Goal: Navigation & Orientation: Understand site structure

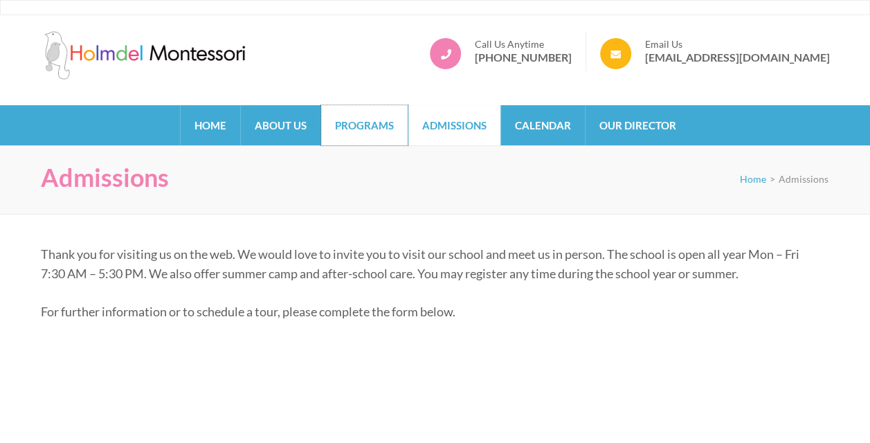
click at [370, 129] on link "Programs" at bounding box center [364, 125] width 87 height 40
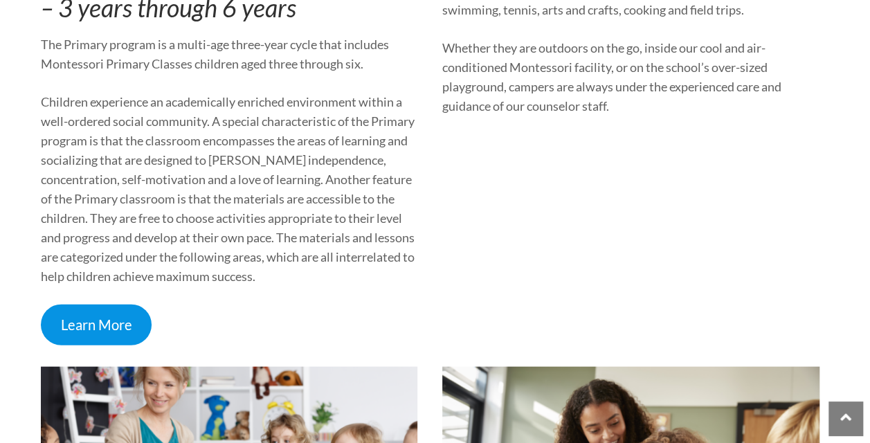
scroll to position [1353, 0]
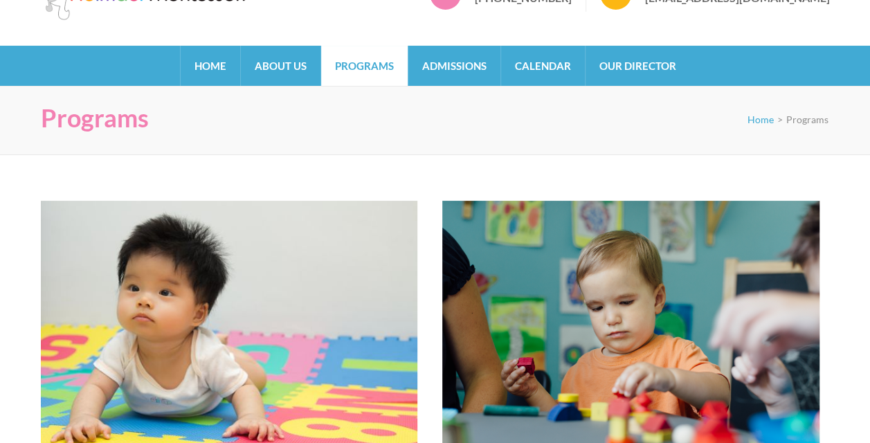
scroll to position [0, 0]
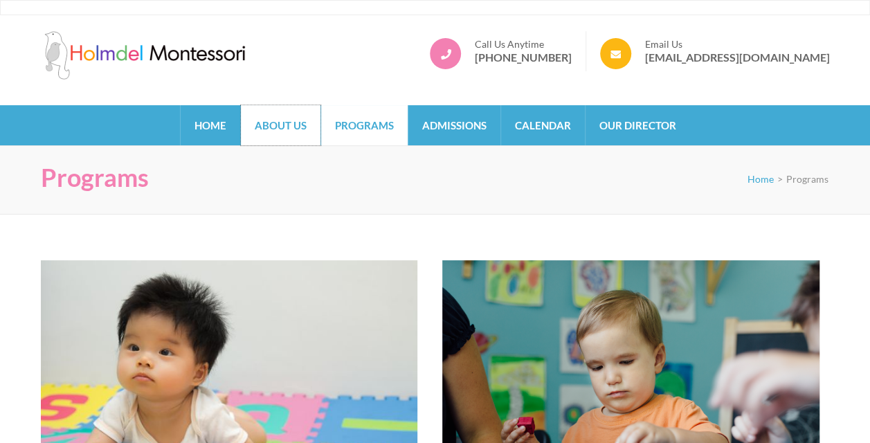
click at [296, 124] on link "About Us" at bounding box center [281, 125] width 80 height 40
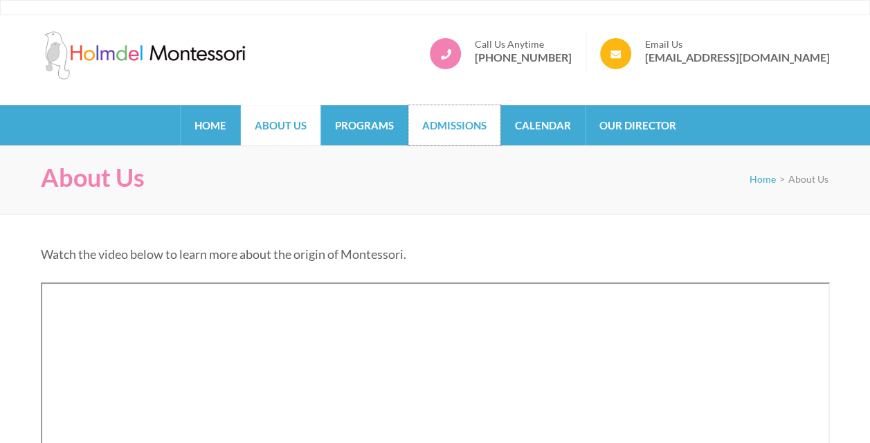
click at [489, 128] on link "Admissions" at bounding box center [454, 125] width 92 height 40
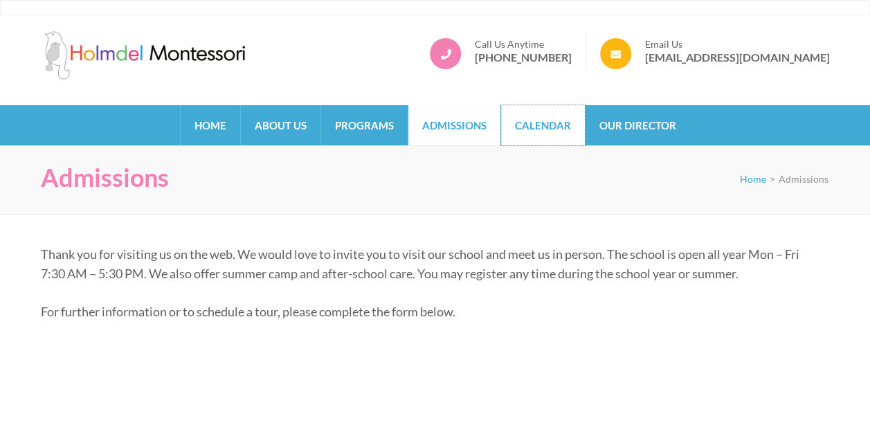
click at [521, 123] on link "Calendar" at bounding box center [543, 125] width 84 height 40
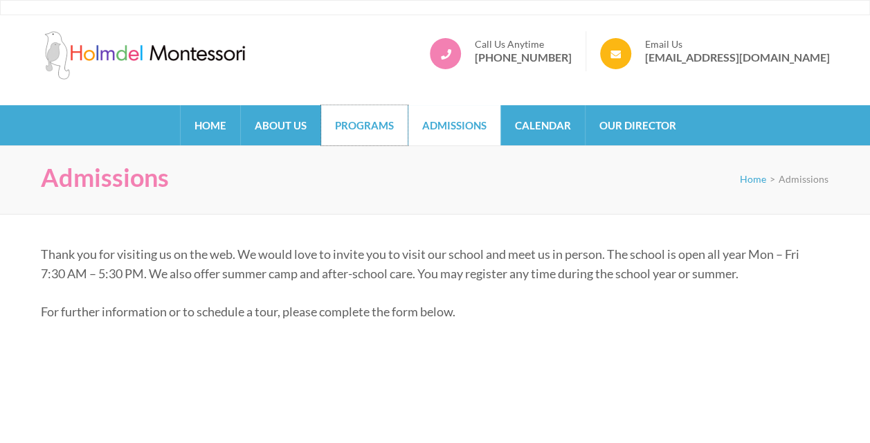
click at [363, 126] on link "Programs" at bounding box center [364, 125] width 87 height 40
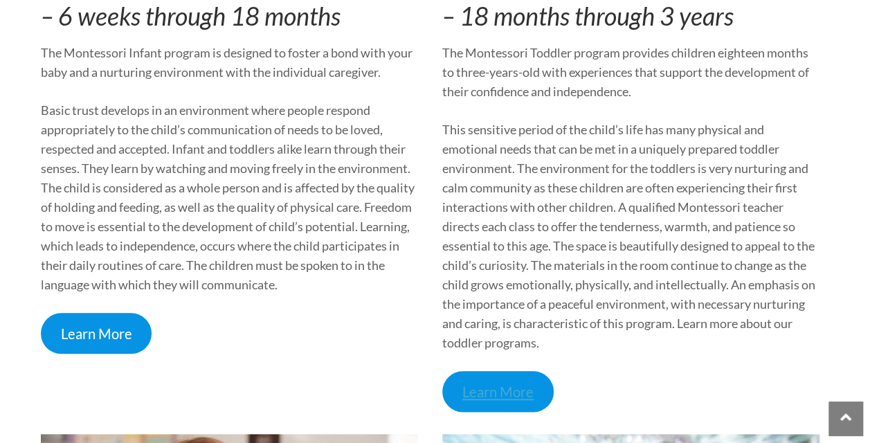
scroll to position [692, 0]
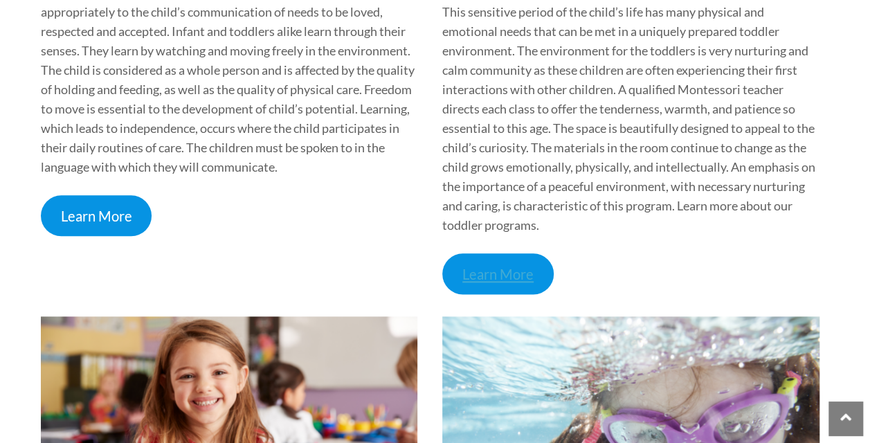
click at [475, 262] on link "Learn More" at bounding box center [497, 273] width 111 height 41
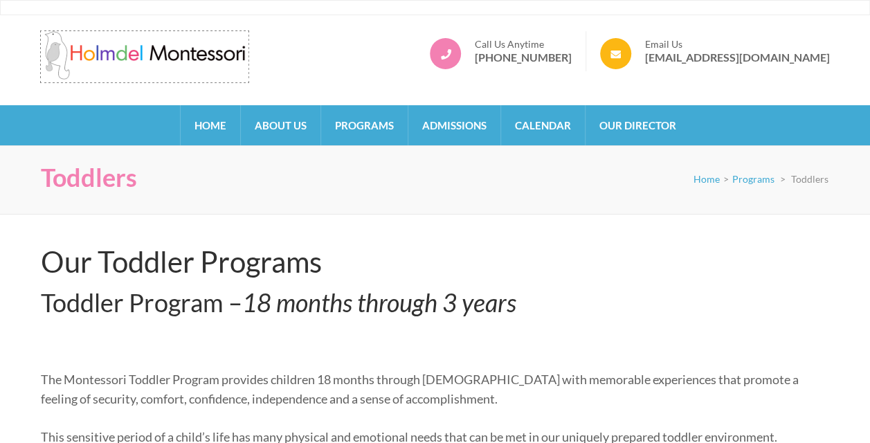
click at [194, 50] on img at bounding box center [145, 55] width 208 height 48
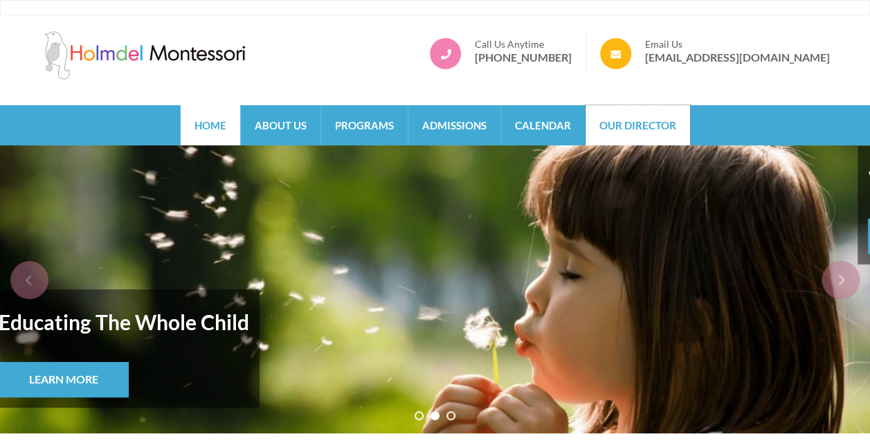
click at [608, 125] on link "Our Director" at bounding box center [638, 125] width 105 height 40
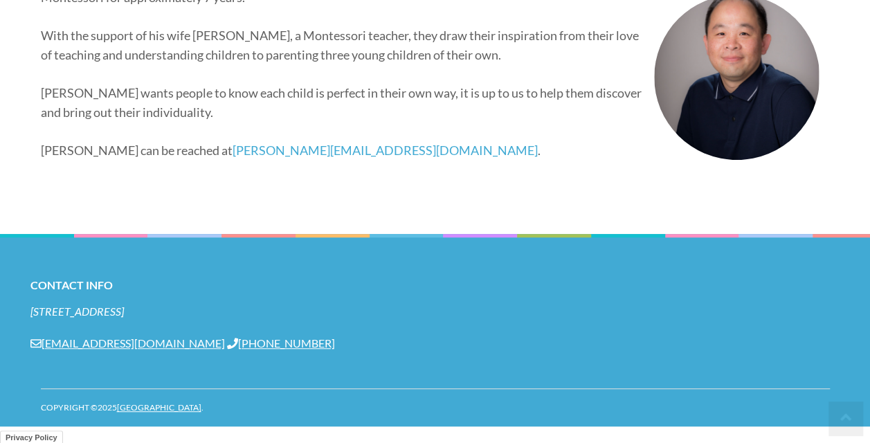
scroll to position [278, 0]
